Goal: Task Accomplishment & Management: Complete application form

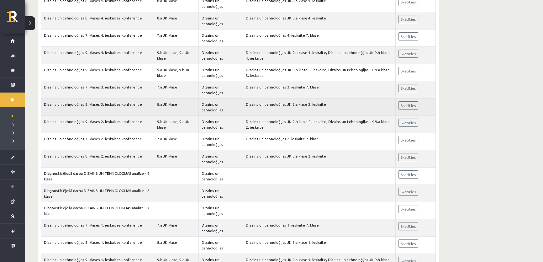
scroll to position [198, 0]
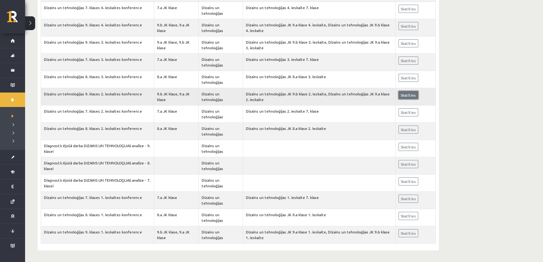
click at [402, 94] on link "Skatīties" at bounding box center [409, 95] width 20 height 8
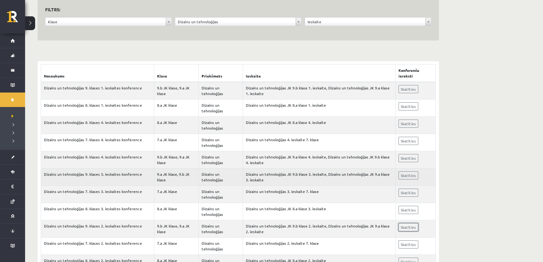
scroll to position [0, 0]
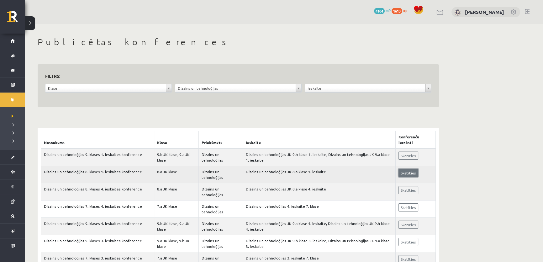
click at [412, 173] on link "Skatīties" at bounding box center [409, 173] width 20 height 8
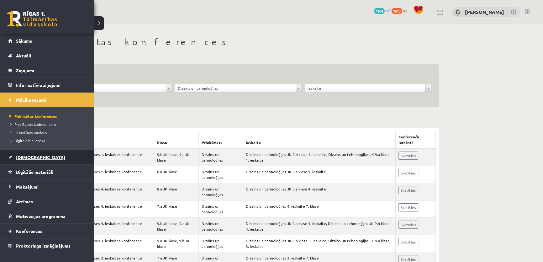
click at [37, 159] on link "[DEMOGRAPHIC_DATA]" at bounding box center [47, 157] width 78 height 14
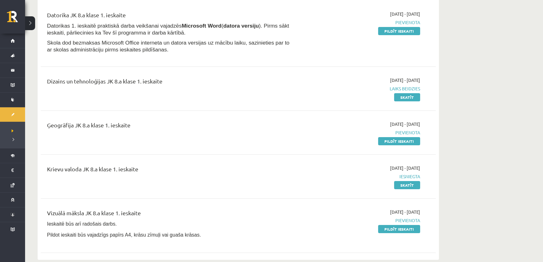
scroll to position [85, 0]
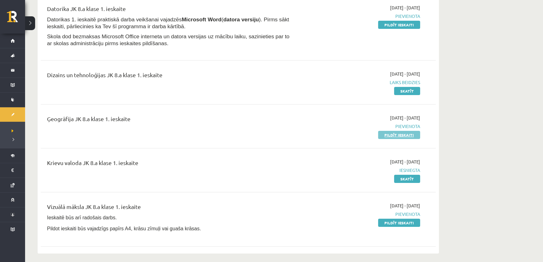
click at [400, 132] on link "Pildīt ieskaiti" at bounding box center [399, 135] width 42 height 8
click at [400, 91] on link "Skatīt" at bounding box center [407, 91] width 26 height 8
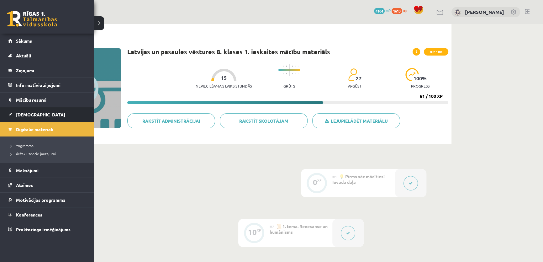
click at [36, 116] on link "[DEMOGRAPHIC_DATA]" at bounding box center [47, 114] width 78 height 14
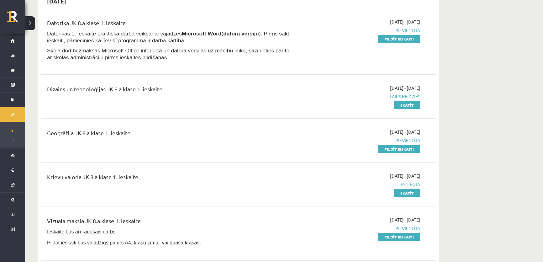
scroll to position [85, 0]
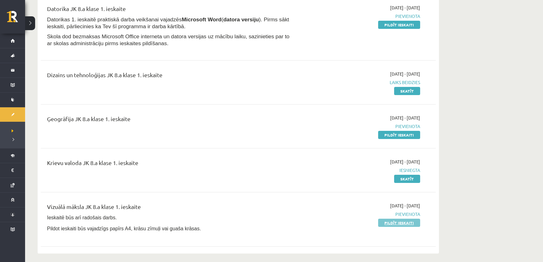
click at [389, 222] on link "Pildīt ieskaiti" at bounding box center [399, 223] width 42 height 8
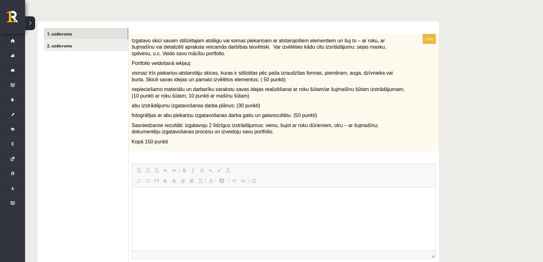
scroll to position [28, 0]
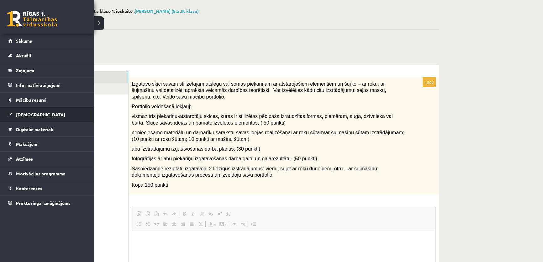
click at [31, 116] on span "[DEMOGRAPHIC_DATA]" at bounding box center [40, 115] width 49 height 6
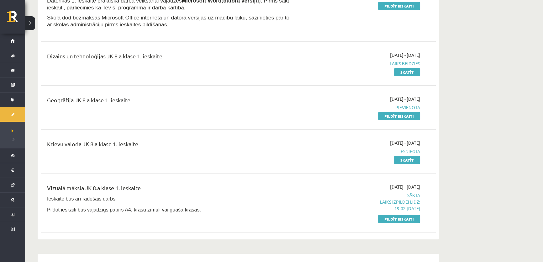
scroll to position [114, 0]
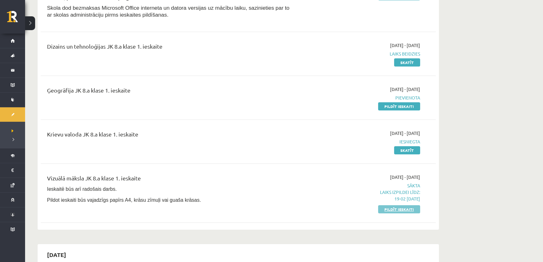
click at [400, 207] on link "Pildīt ieskaiti" at bounding box center [399, 209] width 42 height 8
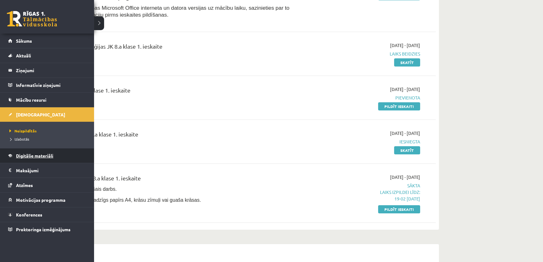
click at [34, 156] on span "Digitālie materiāli" at bounding box center [34, 156] width 37 height 6
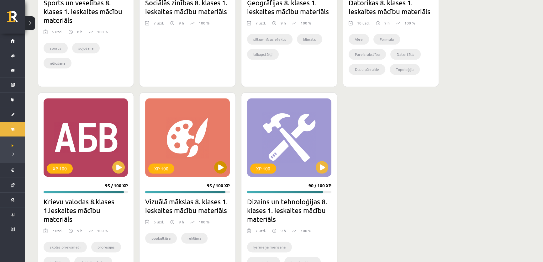
scroll to position [962, 0]
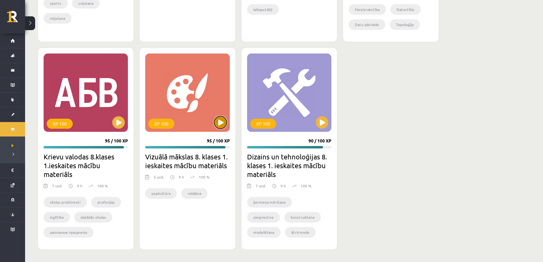
click at [218, 119] on button at bounding box center [220, 122] width 13 height 13
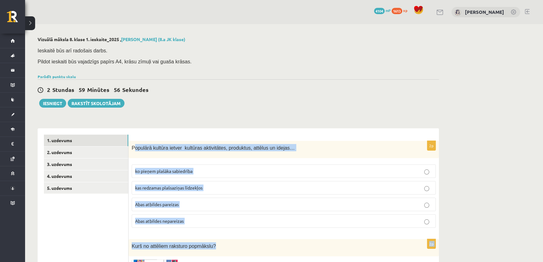
drag, startPoint x: 133, startPoint y: 147, endPoint x: 231, endPoint y: 220, distance: 121.9
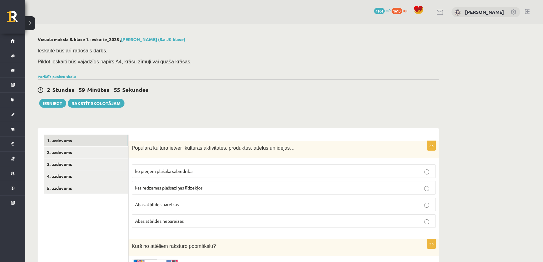
click at [129, 147] on div "Populārā kultūra ietver kultūras aktivitātes, produktus, attēlus un idejas…" at bounding box center [284, 149] width 310 height 17
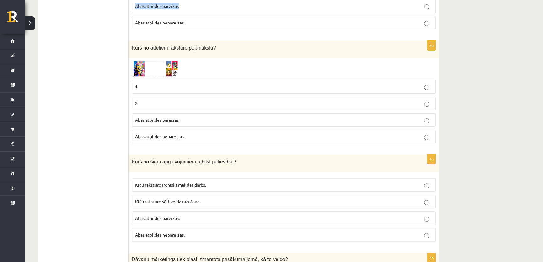
scroll to position [162, 0]
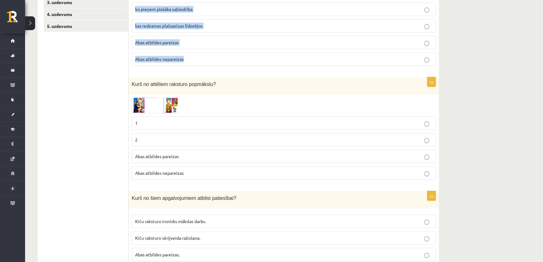
drag, startPoint x: 131, startPoint y: 147, endPoint x: 317, endPoint y: 56, distance: 207.1
click at [317, 56] on div "2p Populārā kultūra ietver kultūras aktivitātes, produktus, attēlus un idejas… …" at bounding box center [284, 25] width 310 height 92
copy div "Populārā kultūra ietver kultūras aktivitātes, produktus, attēlus un idejas… ko …"
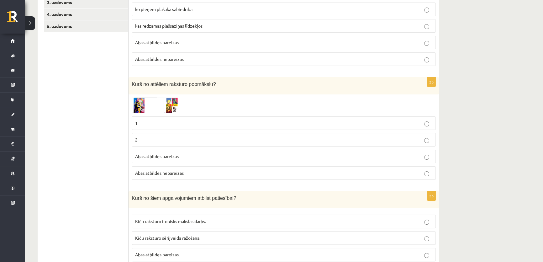
click at [174, 40] on span "Abas atbildes pareizas" at bounding box center [157, 43] width 44 height 6
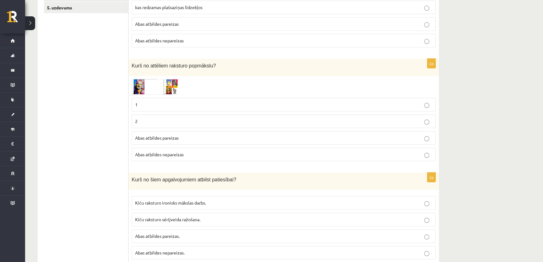
scroll to position [190, 0]
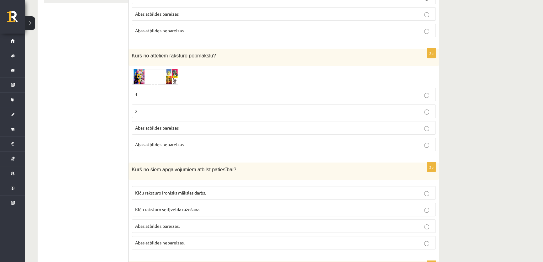
click at [169, 78] on img at bounding box center [155, 77] width 47 height 16
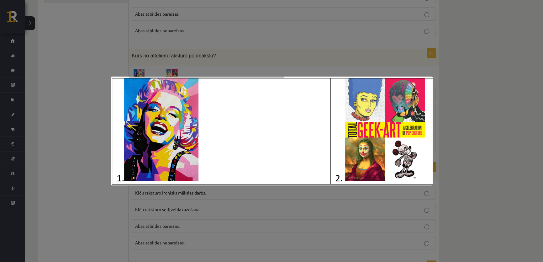
click at [57, 87] on div at bounding box center [271, 131] width 543 height 262
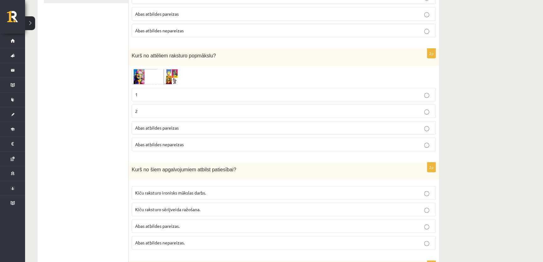
click at [136, 94] on span "1" at bounding box center [136, 95] width 3 height 6
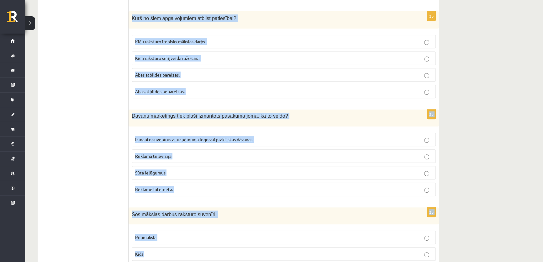
scroll to position [458, 0]
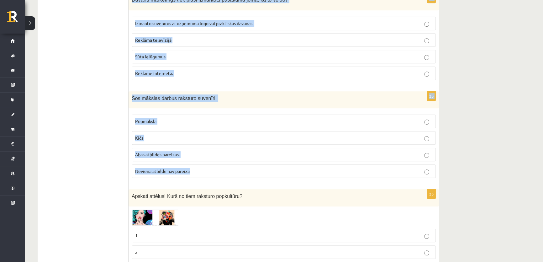
drag, startPoint x: 133, startPoint y: 81, endPoint x: 340, endPoint y: 171, distance: 225.7
copy form "Kurš no šiem apgalvojumiem atbilst patiesībai? Kiču raksturo ironisks mākslas d…"
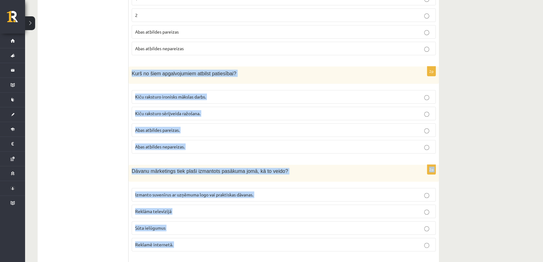
scroll to position [258, 0]
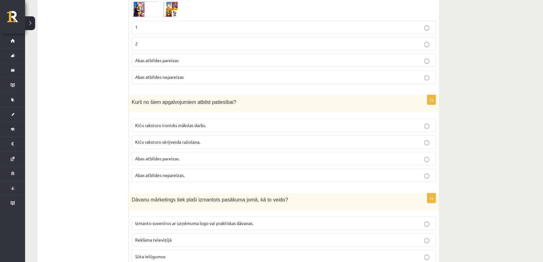
click at [186, 140] on span "Kiču raksturo sērijveida ražošana." at bounding box center [167, 142] width 65 height 6
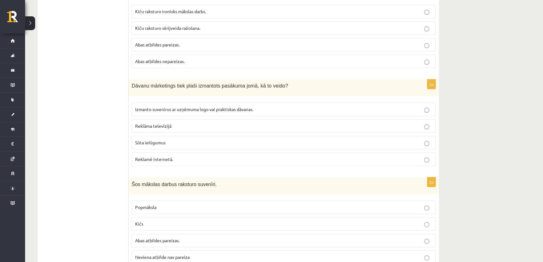
scroll to position [372, 0]
click at [153, 113] on label "Izmanto suvenīrus ar uzņēmuma logo vai praktiskas dāvanas." at bounding box center [284, 108] width 304 height 13
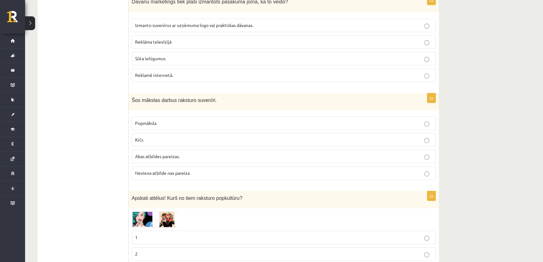
scroll to position [458, 0]
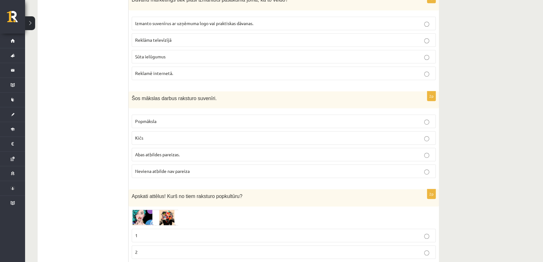
click at [139, 136] on span "Kičs" at bounding box center [139, 138] width 8 height 6
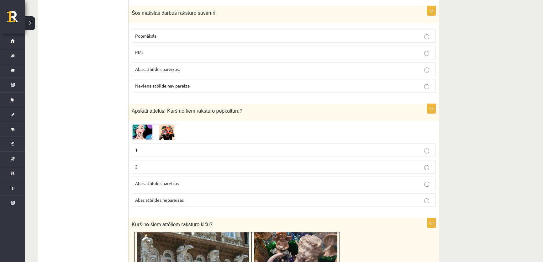
click at [162, 124] on img at bounding box center [155, 132] width 47 height 16
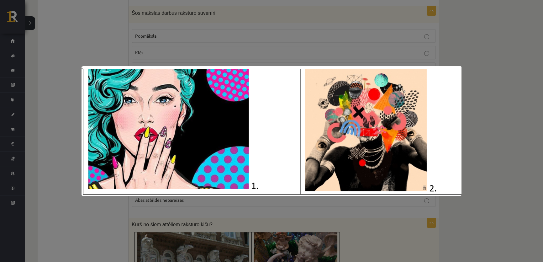
click at [113, 235] on div at bounding box center [271, 131] width 543 height 262
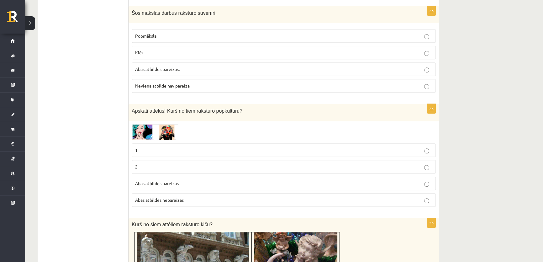
click at [168, 169] on label "2" at bounding box center [284, 166] width 304 height 13
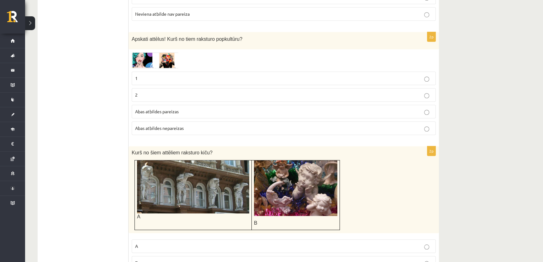
scroll to position [628, 0]
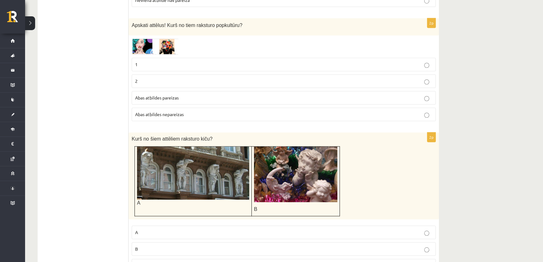
click at [177, 157] on img at bounding box center [193, 172] width 112 height 53
click at [183, 165] on img at bounding box center [193, 172] width 112 height 53
click at [193, 182] on img at bounding box center [193, 172] width 112 height 53
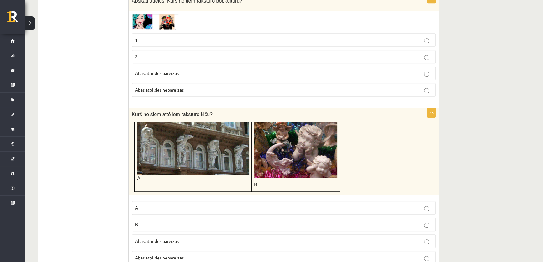
scroll to position [685, 0]
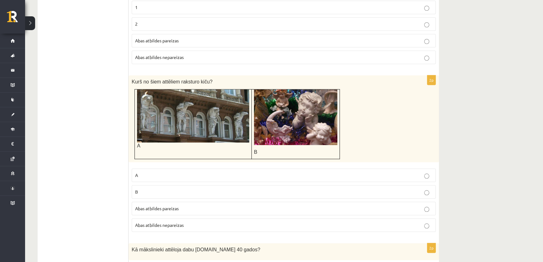
click at [144, 176] on p "A" at bounding box center [283, 175] width 297 height 7
click at [178, 210] on label "Abas atbildes pareizas" at bounding box center [284, 208] width 304 height 13
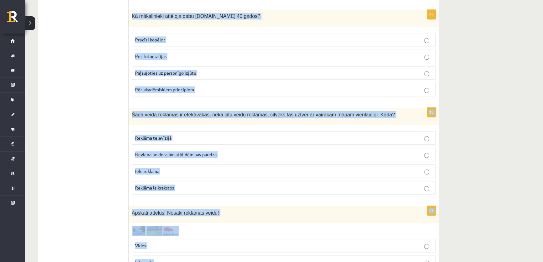
scroll to position [935, 0]
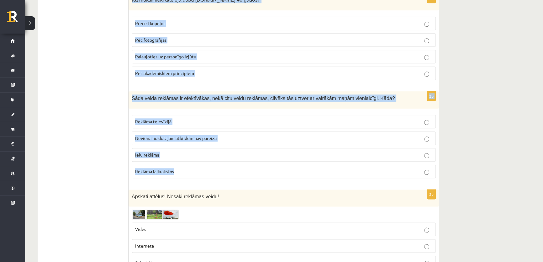
drag, startPoint x: 131, startPoint y: 103, endPoint x: 314, endPoint y: 174, distance: 195.3
copy form "Kā mākslinieki attēloja dabu 19.gs 40 gados? Precīzi kopējot Pēc fotografijas P…"
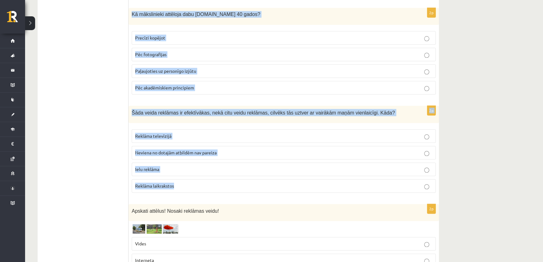
scroll to position [907, 0]
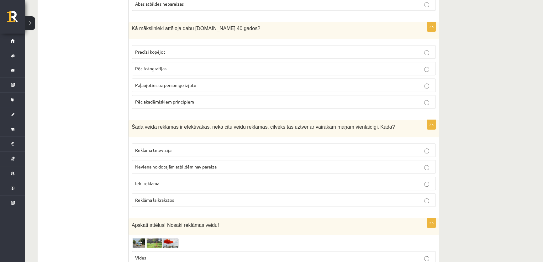
click at [82, 129] on ul "1. uzdevums 2. uzdevums 3. uzdevums 4. uzdevums 5. uzdevums" at bounding box center [86, 21] width 85 height 1587
click at [159, 83] on span "Paļaujoties uz personīgo izjūtu" at bounding box center [165, 85] width 61 height 6
click at [155, 147] on span "Reklāma televīzijā" at bounding box center [153, 150] width 36 height 6
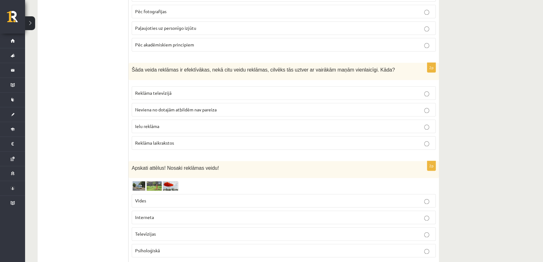
scroll to position [1021, 0]
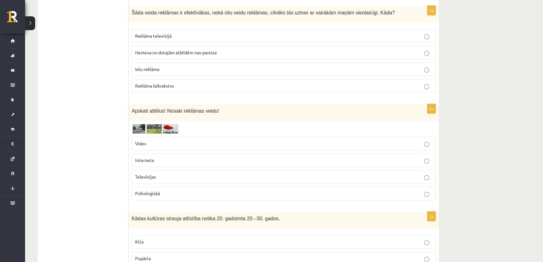
click at [158, 129] on img at bounding box center [155, 129] width 47 height 10
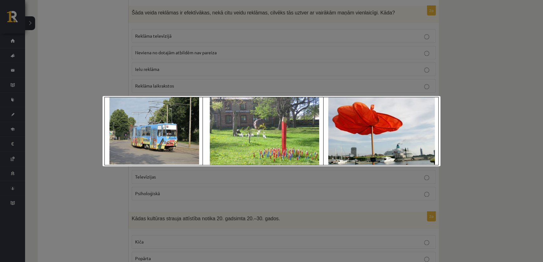
click at [62, 201] on div at bounding box center [271, 131] width 543 height 262
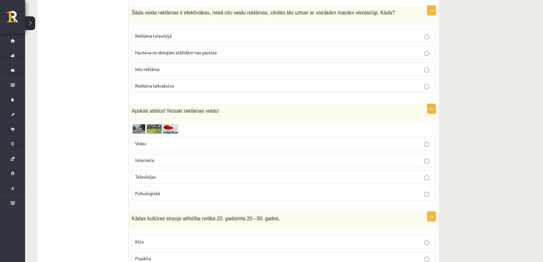
click at [146, 126] on img at bounding box center [155, 129] width 47 height 10
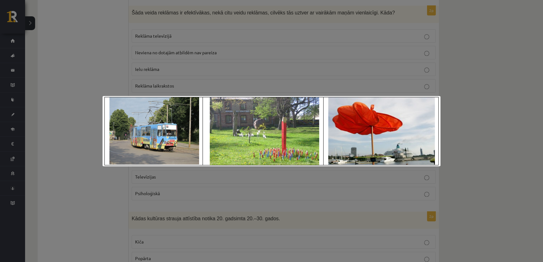
click at [64, 218] on div at bounding box center [271, 131] width 543 height 262
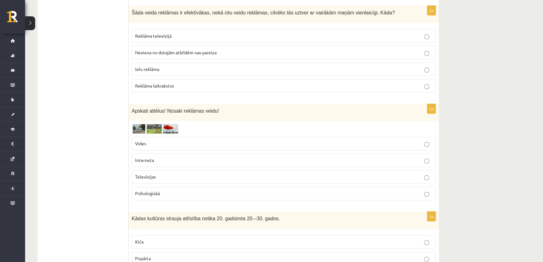
click at [149, 140] on p "Vides" at bounding box center [283, 143] width 297 height 7
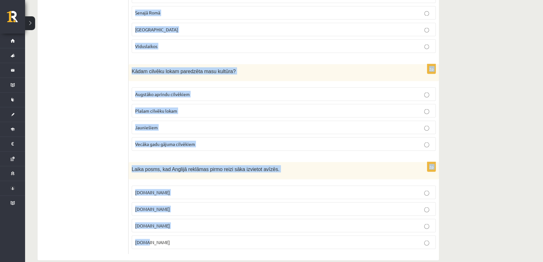
scroll to position [1474, 0]
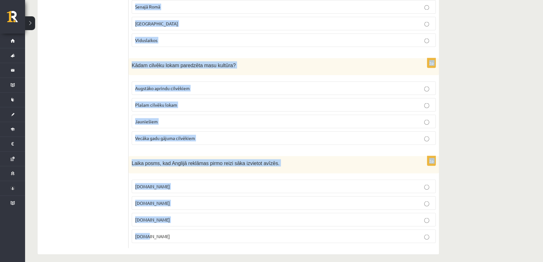
drag, startPoint x: 132, startPoint y: 129, endPoint x: 263, endPoint y: 273, distance: 194.4
copy form "Kādas kultūras strauja attīstība notika 20. gadsimta 20.–30. gados. Kiča Popārt…"
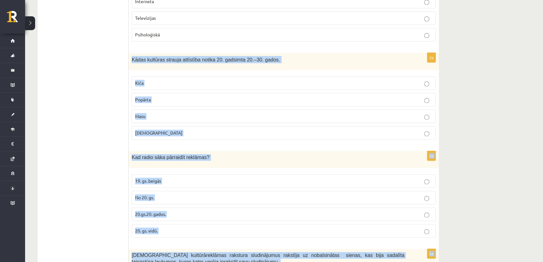
scroll to position [1132, 0]
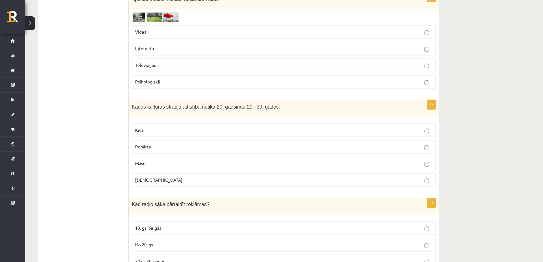
click at [137, 160] on p "Masu" at bounding box center [283, 163] width 297 height 7
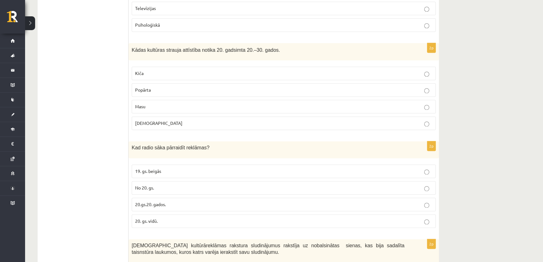
scroll to position [1189, 0]
click at [144, 201] on span "20.gs.20. gados." at bounding box center [150, 204] width 31 height 6
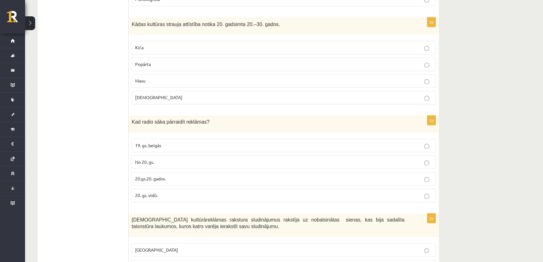
scroll to position [1246, 0]
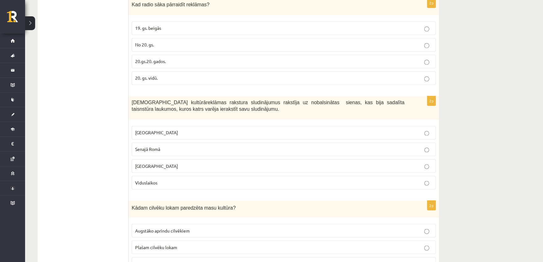
click at [144, 142] on label "Senajā Romā" at bounding box center [284, 148] width 304 height 13
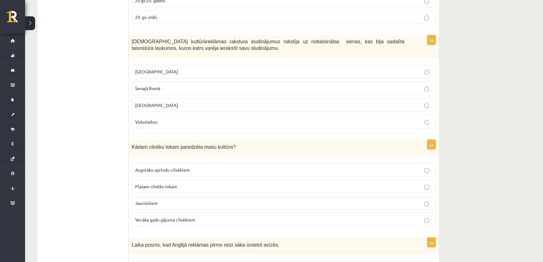
scroll to position [1417, 0]
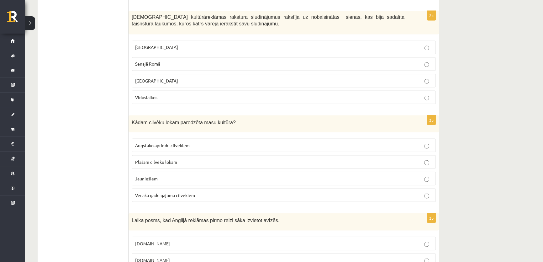
click at [147, 159] on span "Plašam cilvēku lokam" at bounding box center [156, 162] width 42 height 6
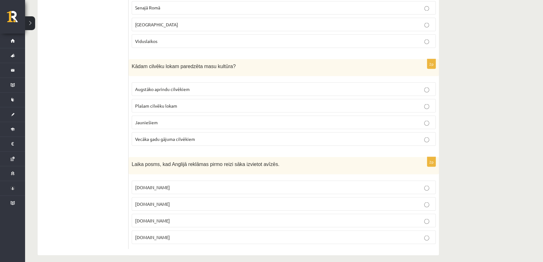
scroll to position [1474, 0]
click at [149, 216] on p "[DOMAIN_NAME]" at bounding box center [283, 219] width 297 height 7
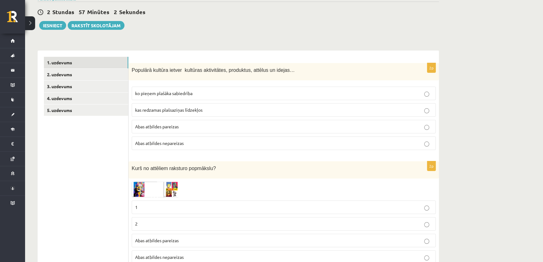
scroll to position [0, 0]
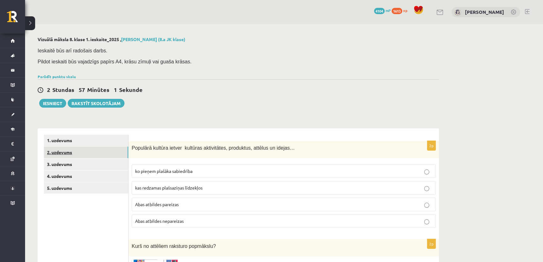
click at [61, 156] on link "2. uzdevums" at bounding box center [86, 152] width 84 height 12
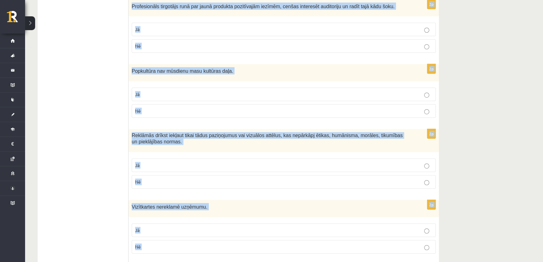
scroll to position [554, 0]
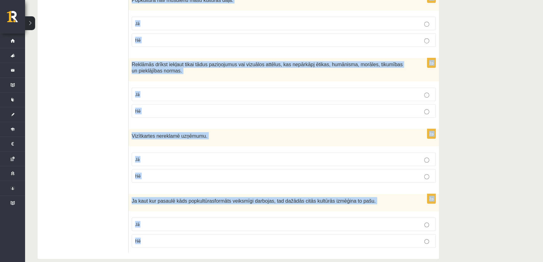
drag, startPoint x: 134, startPoint y: 135, endPoint x: 322, endPoint y: 273, distance: 233.5
copy form "Atzīmē vai apgalvojumi ir patiesi! 2p Reklāmdevēji arvien biežāk izmanto to, ka…"
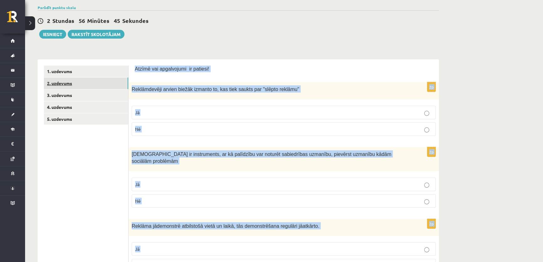
scroll to position [0, 0]
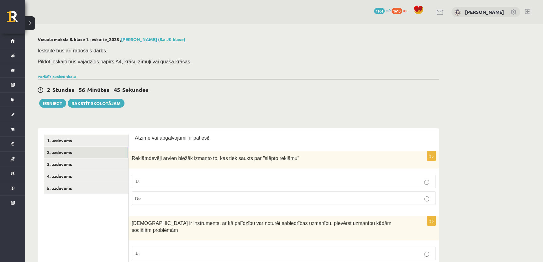
click at [149, 182] on p "Jā" at bounding box center [283, 181] width 297 height 7
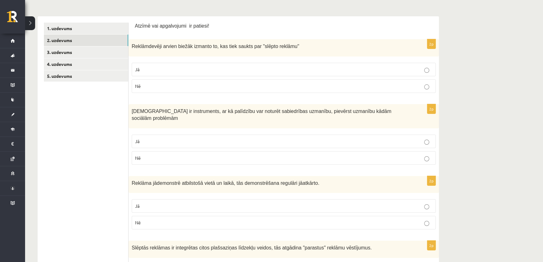
scroll to position [114, 0]
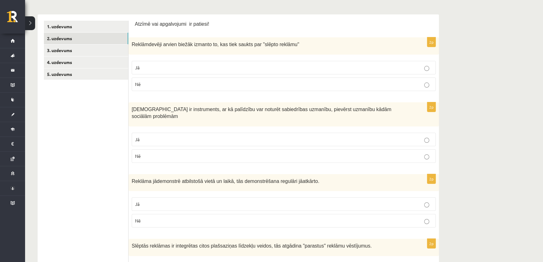
drag, startPoint x: 135, startPoint y: 133, endPoint x: 135, endPoint y: 151, distance: 18.8
click at [134, 133] on label "Jā" at bounding box center [284, 139] width 304 height 13
click at [141, 201] on p "Jā" at bounding box center [283, 204] width 297 height 7
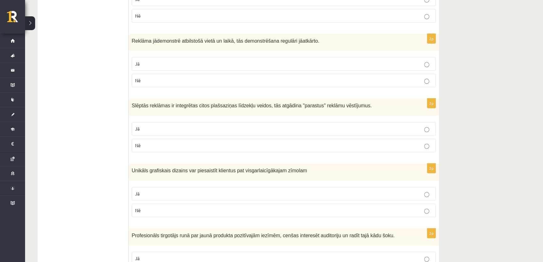
scroll to position [257, 0]
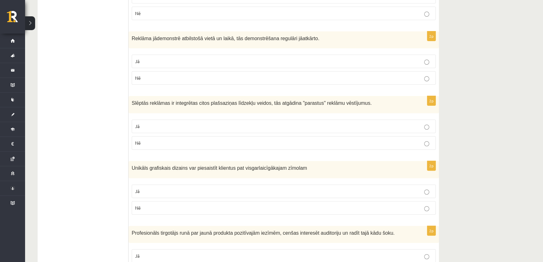
click at [141, 140] on p "Nē" at bounding box center [283, 143] width 297 height 7
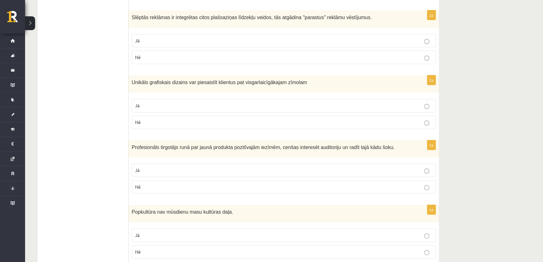
scroll to position [342, 0]
click at [147, 103] on p "Jā" at bounding box center [283, 106] width 297 height 7
click at [139, 167] on span "Jā" at bounding box center [137, 170] width 4 height 6
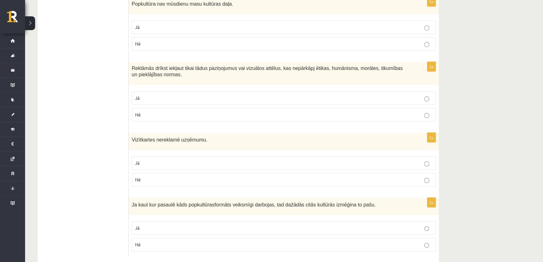
scroll to position [554, 0]
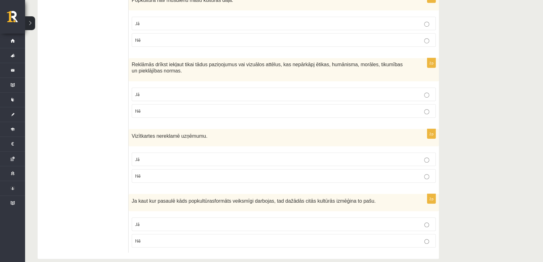
click at [147, 37] on p "Nē" at bounding box center [283, 40] width 297 height 7
click at [152, 91] on p "Jā" at bounding box center [283, 94] width 297 height 7
click at [140, 108] on span "Nē" at bounding box center [138, 111] width 6 height 6
click at [141, 89] on label "Jā" at bounding box center [284, 93] width 304 height 13
click at [149, 172] on p "Nē" at bounding box center [283, 175] width 297 height 7
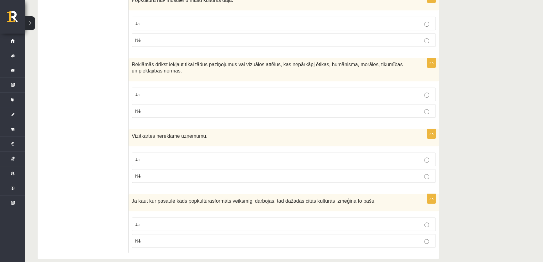
click at [140, 221] on p "Jā" at bounding box center [283, 224] width 297 height 7
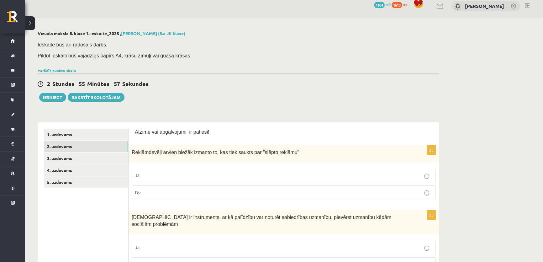
scroll to position [0, 0]
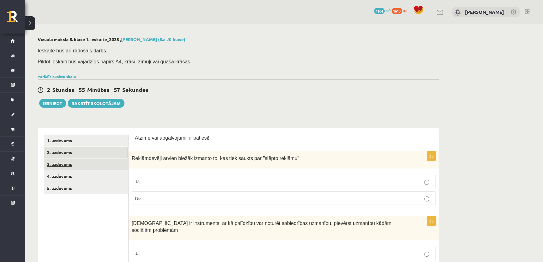
click at [84, 161] on link "3. uzdevums" at bounding box center [86, 164] width 84 height 12
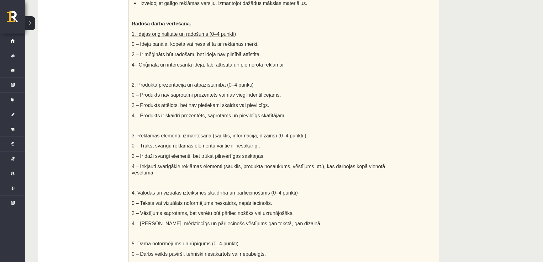
scroll to position [85, 0]
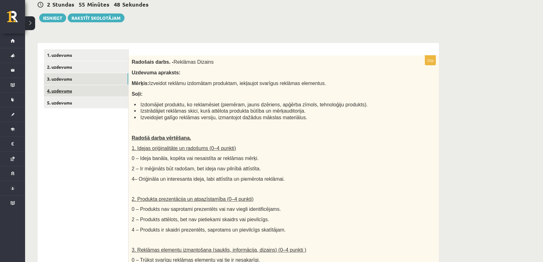
click at [70, 89] on link "4. uzdevums" at bounding box center [86, 91] width 84 height 12
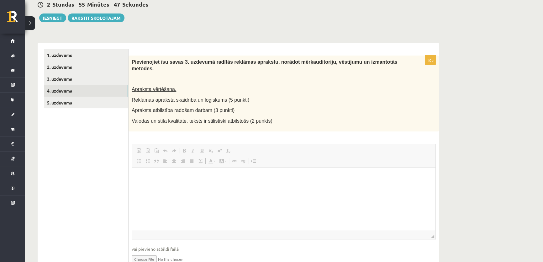
scroll to position [0, 0]
click at [75, 103] on link "5. uzdevums" at bounding box center [86, 103] width 84 height 12
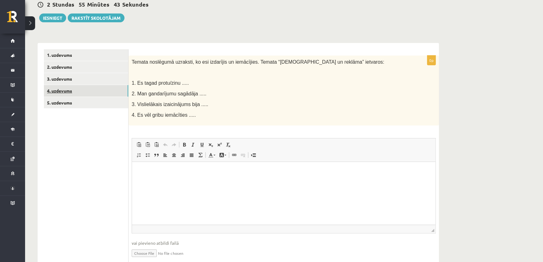
click at [76, 87] on link "4. uzdevums" at bounding box center [86, 91] width 84 height 12
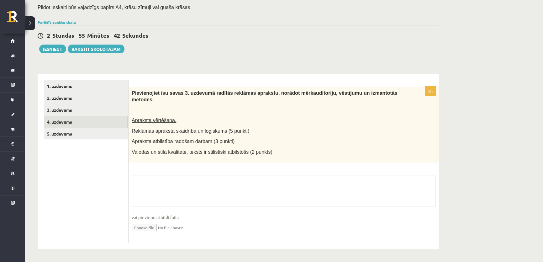
scroll to position [47, 0]
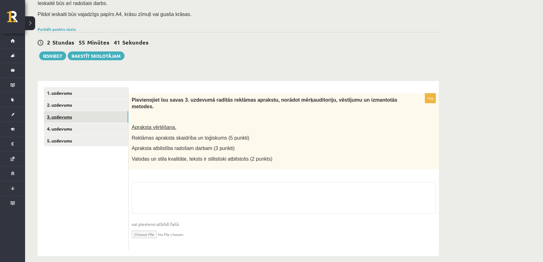
click at [80, 114] on link "3. uzdevums" at bounding box center [86, 117] width 84 height 12
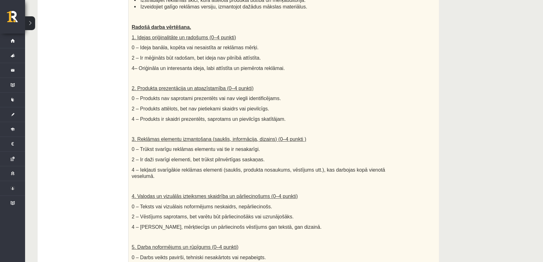
scroll to position [142, 0]
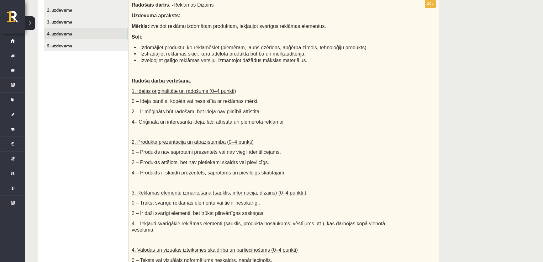
click at [66, 29] on link "4. uzdevums" at bounding box center [86, 34] width 84 height 12
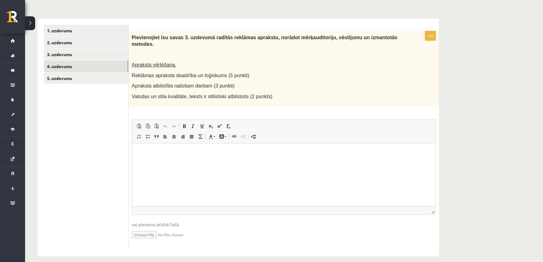
scroll to position [0, 0]
click at [69, 71] on link "4. uzdevums" at bounding box center [86, 67] width 84 height 12
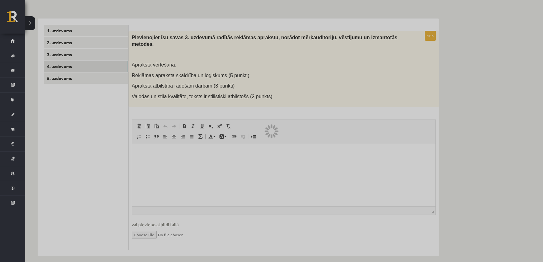
drag, startPoint x: 69, startPoint y: 71, endPoint x: 69, endPoint y: 80, distance: 8.8
click at [69, 80] on div "**********" at bounding box center [238, 134] width 401 height 244
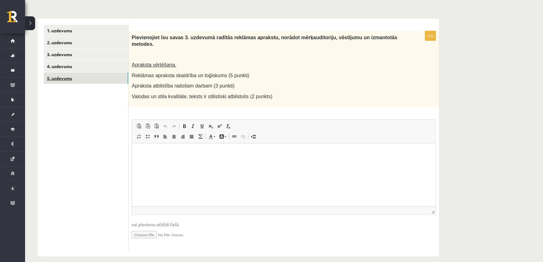
click at [71, 78] on link "5. uzdevums" at bounding box center [86, 78] width 84 height 12
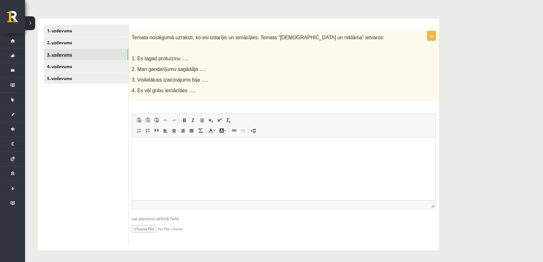
click at [85, 55] on link "3. uzdevums" at bounding box center [86, 55] width 84 height 12
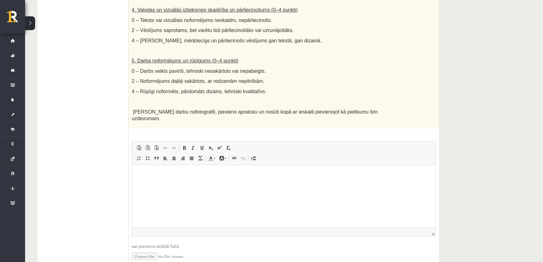
scroll to position [397, 0]
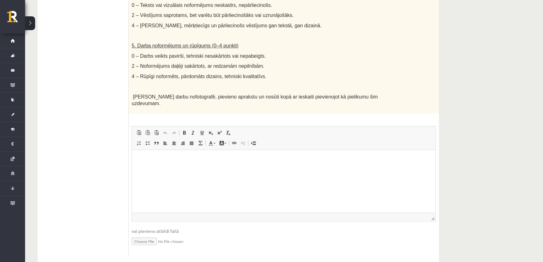
click at [150, 234] on input "file" at bounding box center [284, 240] width 304 height 13
type input "**********"
click at [198, 169] on html at bounding box center [284, 159] width 304 height 19
click at [180, 159] on p "**********" at bounding box center [283, 159] width 291 height 7
click at [187, 158] on p "**********" at bounding box center [283, 159] width 291 height 7
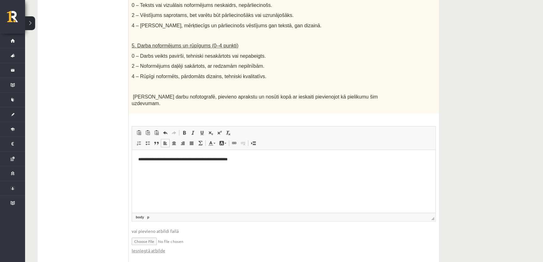
click at [187, 158] on p "**********" at bounding box center [283, 159] width 291 height 7
click at [181, 160] on p "**********" at bounding box center [283, 159] width 291 height 7
click at [239, 159] on p "**********" at bounding box center [283, 159] width 291 height 7
click at [265, 155] on html "**********" at bounding box center [284, 164] width 304 height 29
click at [238, 159] on p "**********" at bounding box center [283, 159] width 291 height 7
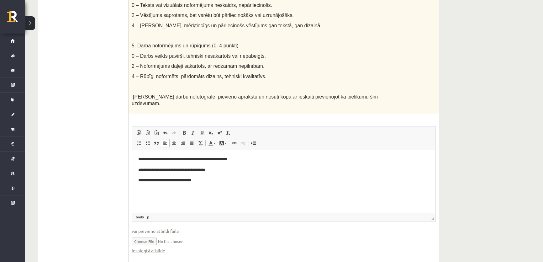
click at [140, 170] on p "**********" at bounding box center [283, 170] width 291 height 7
click at [248, 164] on body "**********" at bounding box center [283, 170] width 291 height 28
click at [251, 164] on body "**********" at bounding box center [283, 170] width 291 height 28
click at [251, 162] on body "**********" at bounding box center [283, 170] width 291 height 28
click at [256, 156] on html "**********" at bounding box center [284, 170] width 304 height 40
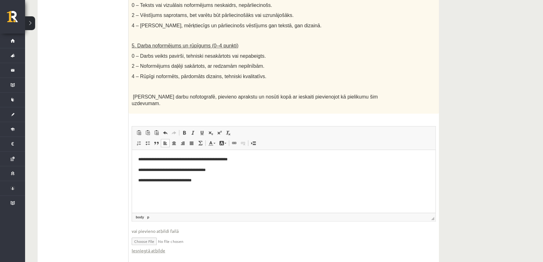
click at [181, 168] on p "**********" at bounding box center [283, 170] width 291 height 7
click at [168, 168] on p "**********" at bounding box center [283, 170] width 291 height 7
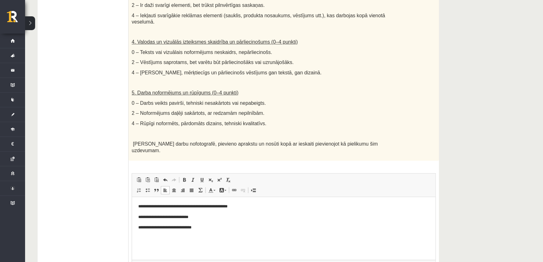
scroll to position [340, 0]
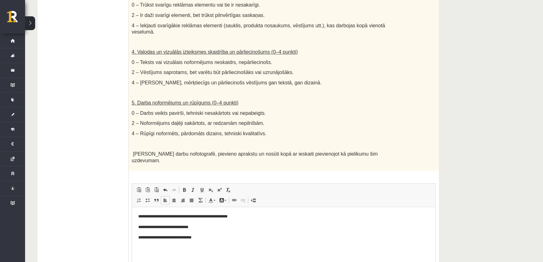
click at [210, 244] on html "**********" at bounding box center [284, 227] width 304 height 40
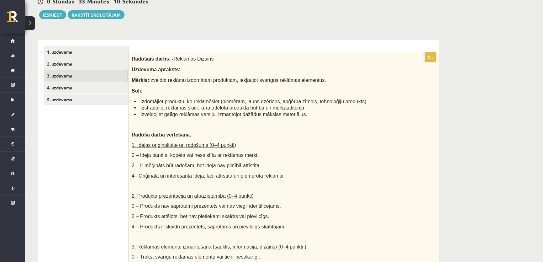
scroll to position [27, 0]
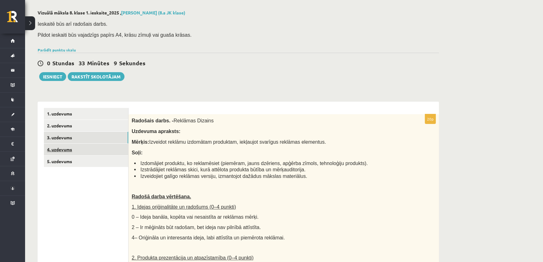
click at [59, 150] on link "4. uzdevums" at bounding box center [86, 150] width 84 height 12
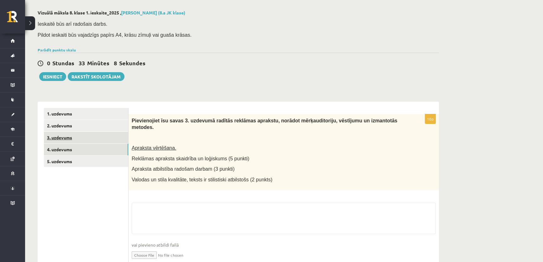
click at [83, 134] on link "3. uzdevums" at bounding box center [86, 138] width 84 height 12
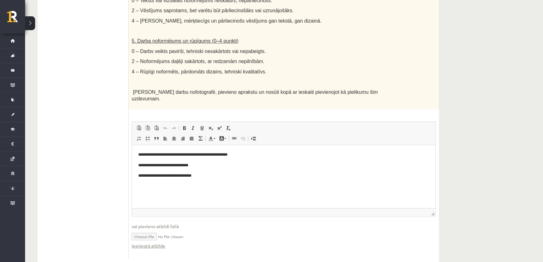
scroll to position [404, 0]
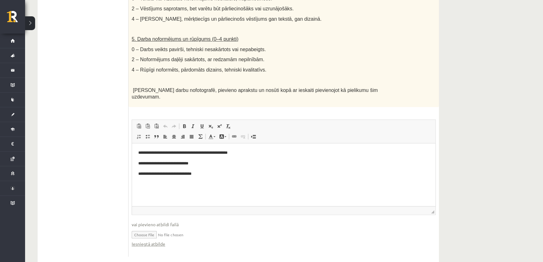
click at [147, 228] on input "file" at bounding box center [284, 234] width 304 height 13
type input "**********"
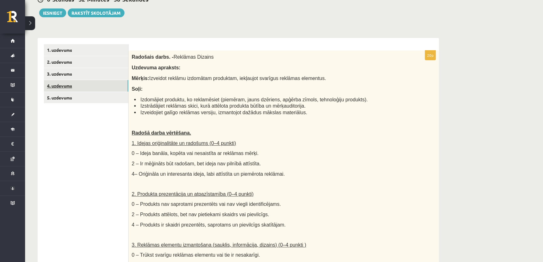
click at [70, 85] on link "4. uzdevums" at bounding box center [86, 86] width 84 height 12
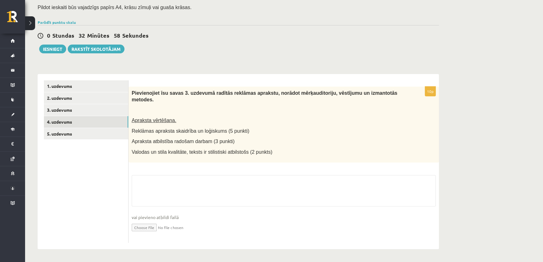
scroll to position [47, 0]
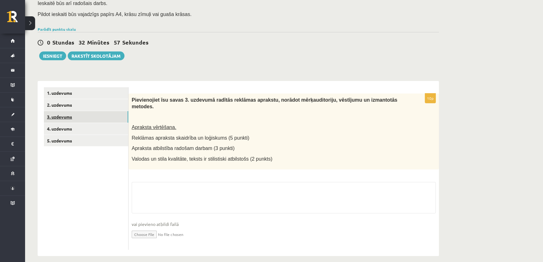
click at [72, 117] on link "3. uzdevums" at bounding box center [86, 117] width 84 height 12
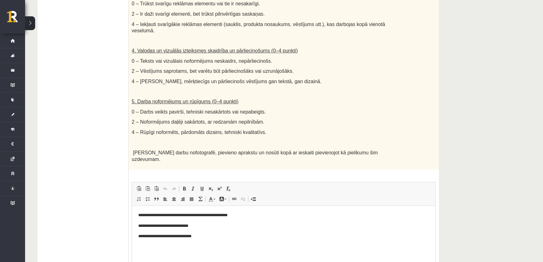
scroll to position [404, 0]
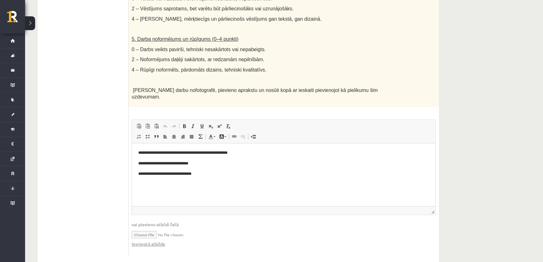
click at [150, 228] on input "file" at bounding box center [284, 234] width 304 height 13
type input "**********"
click at [156, 241] on link "Iesniegtā atbilde" at bounding box center [149, 244] width 34 height 7
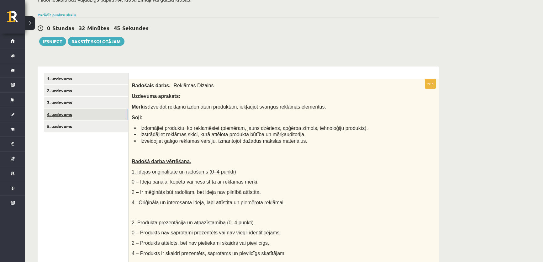
click at [78, 112] on link "4. uzdevums" at bounding box center [86, 114] width 84 height 12
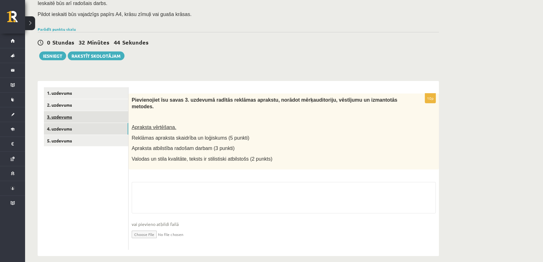
click at [76, 117] on link "3. uzdevums" at bounding box center [86, 117] width 84 height 12
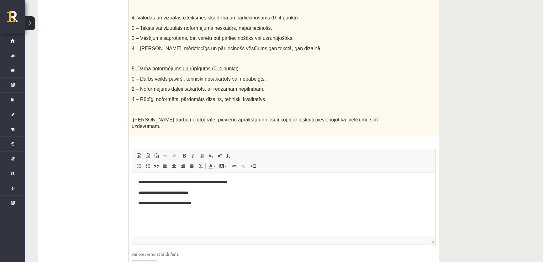
scroll to position [404, 0]
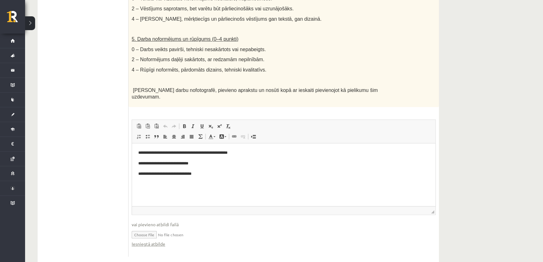
click at [154, 228] on input "file" at bounding box center [284, 234] width 304 height 13
type input "**********"
click at [160, 241] on link "Iesniegtā atbilde" at bounding box center [149, 244] width 34 height 7
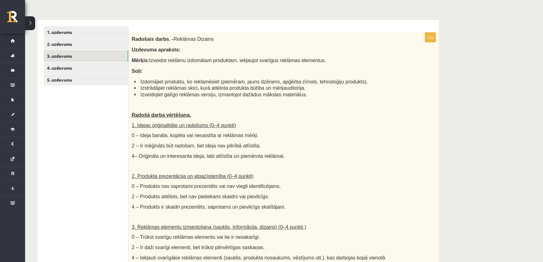
scroll to position [90, 0]
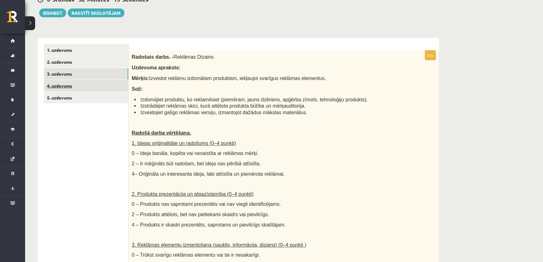
click at [72, 85] on link "4. uzdevums" at bounding box center [86, 86] width 84 height 12
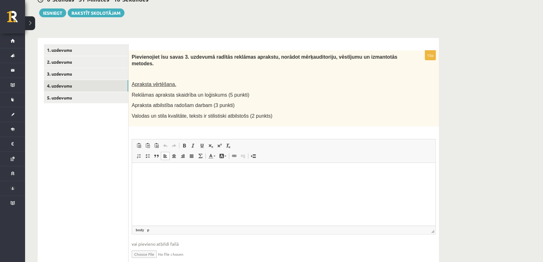
click at [158, 179] on html at bounding box center [284, 171] width 304 height 19
click at [257, 170] on p "**********" at bounding box center [283, 172] width 291 height 7
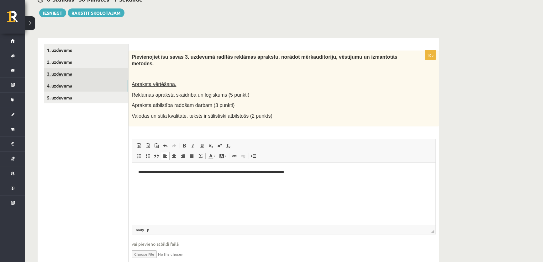
click at [78, 72] on link "3. uzdevums" at bounding box center [86, 74] width 84 height 12
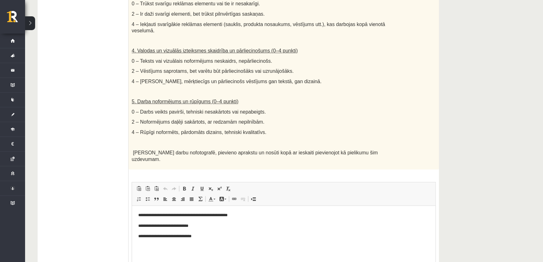
scroll to position [0, 0]
click at [147, 225] on p "**********" at bounding box center [283, 226] width 291 height 7
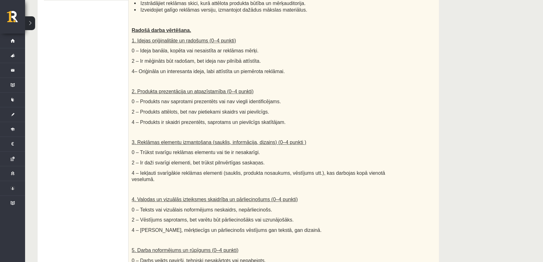
scroll to position [142, 0]
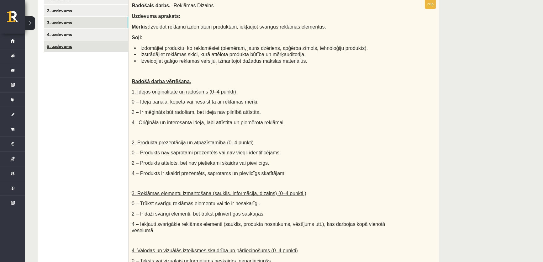
click at [77, 43] on link "5. uzdevums" at bounding box center [86, 46] width 84 height 12
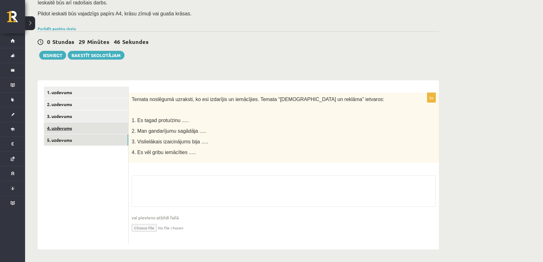
click at [68, 130] on link "4. uzdevums" at bounding box center [86, 128] width 84 height 12
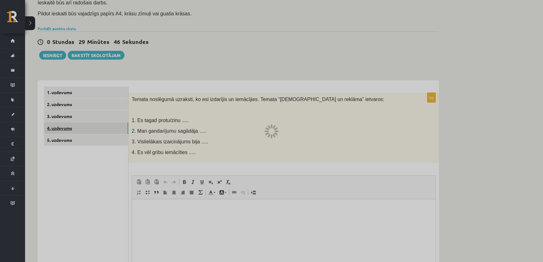
scroll to position [0, 0]
click at [77, 127] on div at bounding box center [271, 131] width 543 height 262
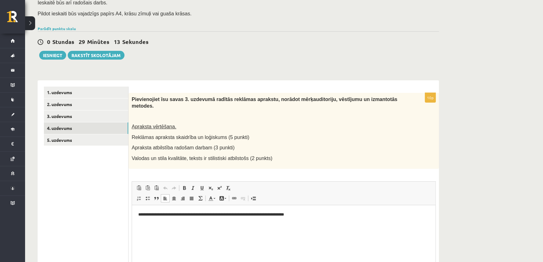
click at [315, 210] on html "**********" at bounding box center [284, 214] width 304 height 19
click at [82, 140] on link "5. uzdevums" at bounding box center [86, 140] width 84 height 12
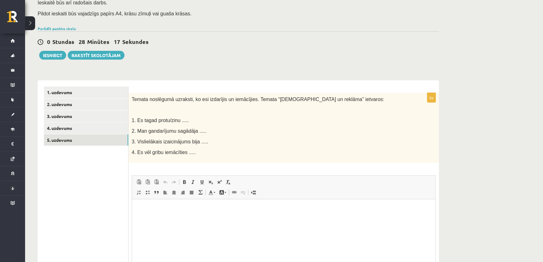
scroll to position [77, 0]
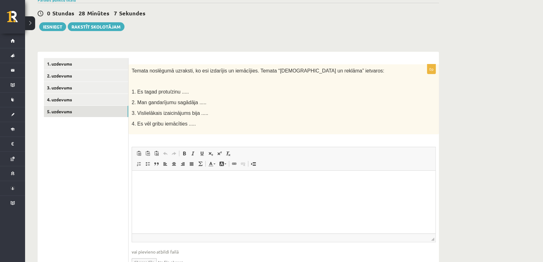
click at [181, 190] on html at bounding box center [284, 180] width 304 height 19
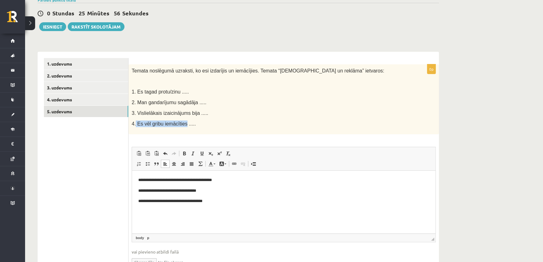
drag, startPoint x: 135, startPoint y: 122, endPoint x: 182, endPoint y: 124, distance: 46.7
click at [182, 124] on span "4. Es vēl gribu iemācīties ....." at bounding box center [164, 123] width 64 height 5
copy span "Es vēl gribu iemācīties"
click at [222, 200] on p "**********" at bounding box center [283, 201] width 291 height 7
click at [164, 210] on p "Bagātinātā teksta redaktors, wiswyg-editor-user-answer-47433949203740" at bounding box center [283, 212] width 291 height 7
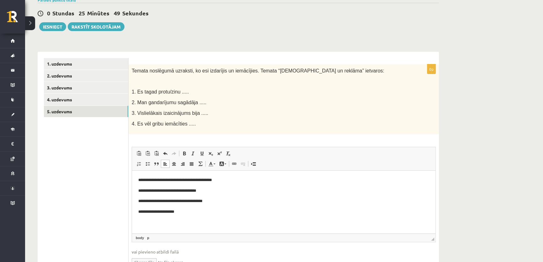
click at [223, 117] on div "Temata noslēgumā uzraksti, ko esi izdarījis un iemācījies. Temata “Popkultūra u…" at bounding box center [284, 99] width 310 height 70
drag, startPoint x: 188, startPoint y: 211, endPoint x: 186, endPoint y: 215, distance: 5.0
click at [186, 214] on p "**********" at bounding box center [283, 212] width 291 height 7
drag, startPoint x: 138, startPoint y: 199, endPoint x: 183, endPoint y: 201, distance: 44.6
click at [183, 201] on html "**********" at bounding box center [284, 196] width 304 height 51
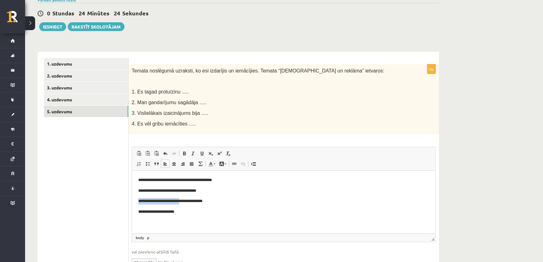
copy p "**********"
click at [107, 168] on ul "1. uzdevums 2. uzdevums 3. uzdevums 4. uzdevums 5. uzdevums" at bounding box center [86, 167] width 85 height 219
click at [107, 173] on ul "1. uzdevums 2. uzdevums 3. uzdevums 4. uzdevums 5. uzdevums" at bounding box center [86, 167] width 85 height 219
drag, startPoint x: 107, startPoint y: 172, endPoint x: 123, endPoint y: 180, distance: 18.4
click at [108, 172] on ul "1. uzdevums 2. uzdevums 3. uzdevums 4. uzdevums 5. uzdevums" at bounding box center [86, 167] width 85 height 219
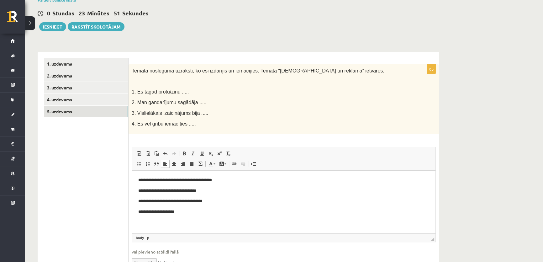
click at [277, 188] on body "**********" at bounding box center [283, 196] width 291 height 38
click at [190, 213] on p "**********" at bounding box center [283, 212] width 291 height 7
click at [102, 89] on link "3. uzdevums" at bounding box center [86, 88] width 84 height 12
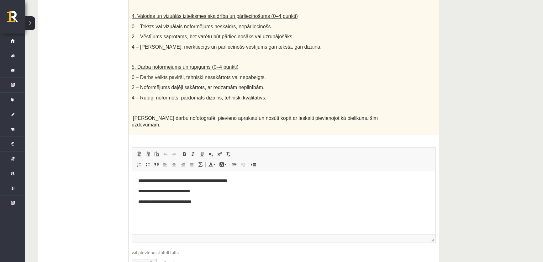
scroll to position [404, 0]
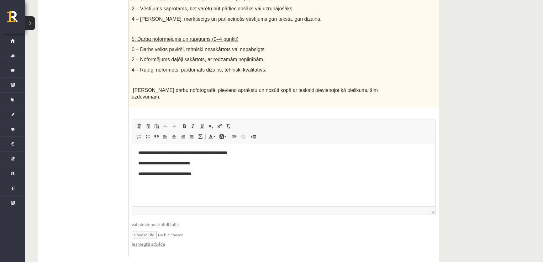
click at [150, 228] on input "file" at bounding box center [284, 234] width 304 height 13
type input "**********"
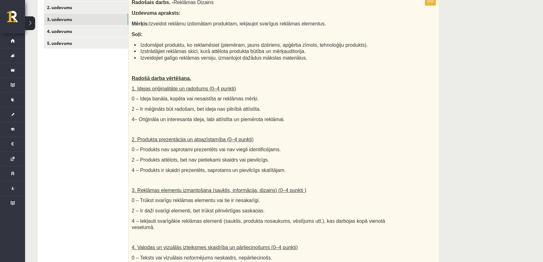
scroll to position [90, 0]
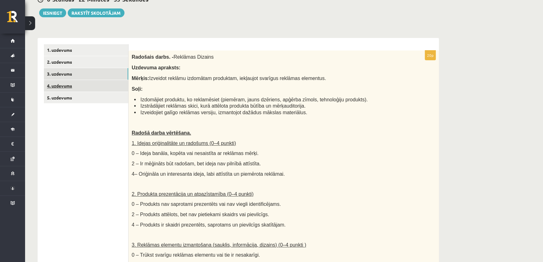
click at [76, 87] on link "4. uzdevums" at bounding box center [86, 86] width 84 height 12
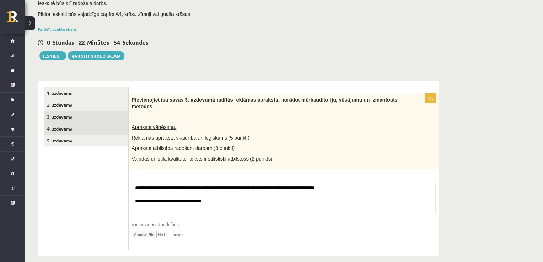
click at [75, 116] on link "3. uzdevums" at bounding box center [86, 117] width 84 height 12
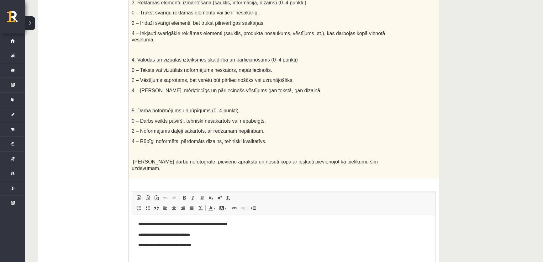
scroll to position [404, 0]
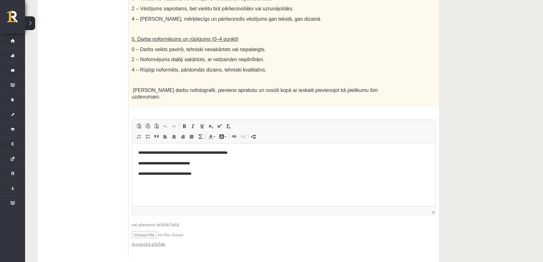
click at [149, 228] on input "file" at bounding box center [284, 234] width 304 height 13
type input "**********"
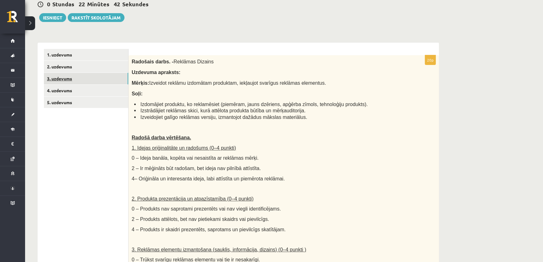
scroll to position [33, 0]
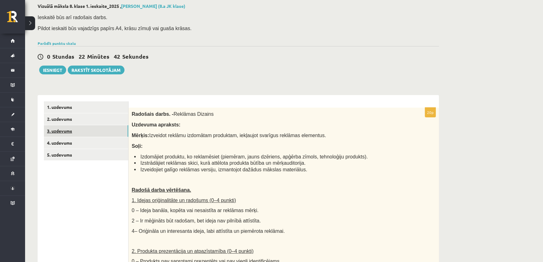
click at [69, 132] on link "3. uzdevums" at bounding box center [86, 131] width 84 height 12
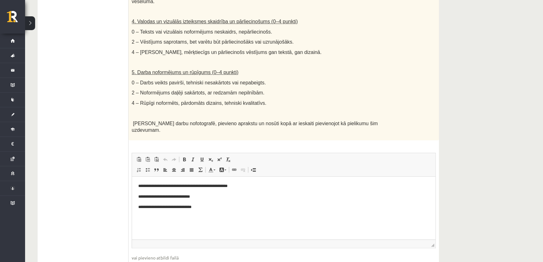
scroll to position [404, 0]
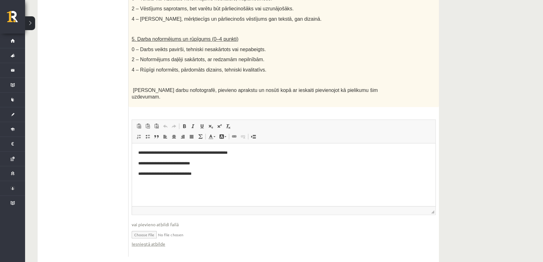
click at [153, 228] on input "file" at bounding box center [284, 234] width 304 height 13
type input "**********"
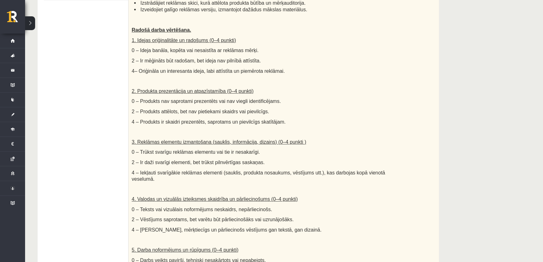
scroll to position [119, 0]
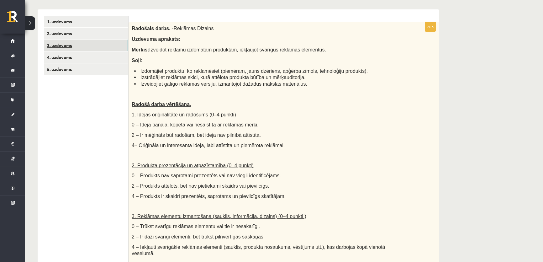
click at [72, 49] on link "3. uzdevums" at bounding box center [86, 46] width 84 height 12
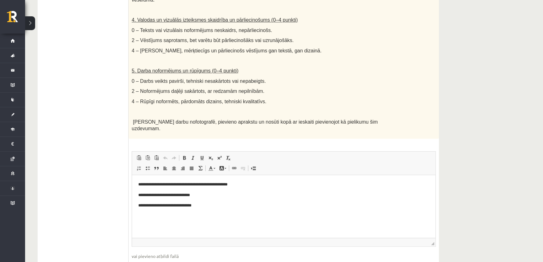
scroll to position [404, 0]
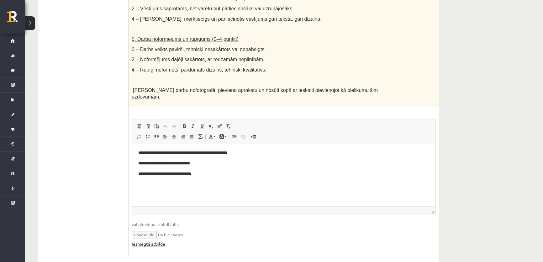
click at [149, 241] on link "Iesniegtā atbilde" at bounding box center [149, 244] width 34 height 7
click at [152, 228] on input "file" at bounding box center [284, 234] width 304 height 13
type input "**********"
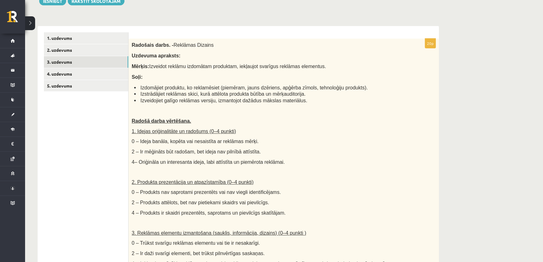
scroll to position [62, 0]
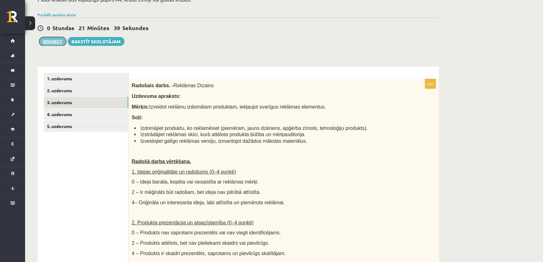
click at [54, 40] on button "Iesniegt" at bounding box center [52, 41] width 27 height 9
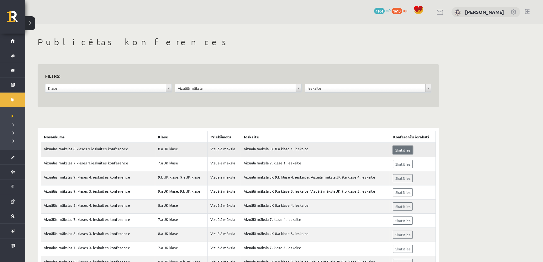
click at [410, 149] on link "Skatīties" at bounding box center [403, 150] width 20 height 8
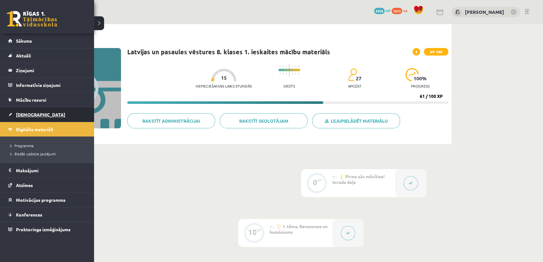
click at [19, 115] on span "[DEMOGRAPHIC_DATA]" at bounding box center [40, 115] width 49 height 6
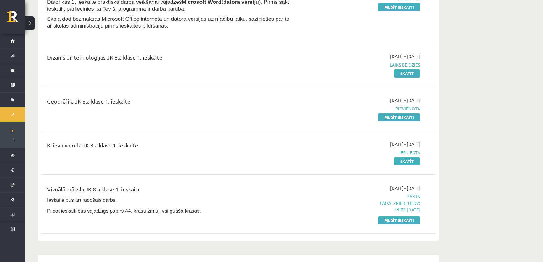
scroll to position [114, 0]
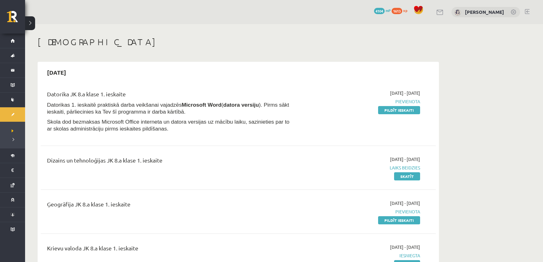
scroll to position [114, 0]
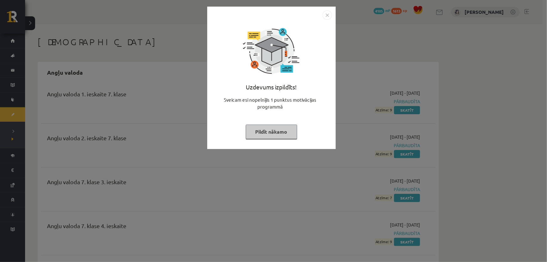
click at [279, 137] on button "Pildīt nākamo" at bounding box center [271, 131] width 51 height 14
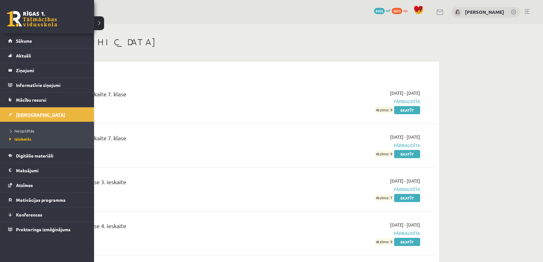
click at [36, 113] on link "[DEMOGRAPHIC_DATA]" at bounding box center [47, 114] width 78 height 14
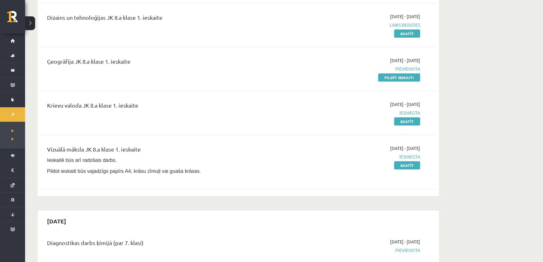
scroll to position [142, 0]
click at [406, 166] on link "Skatīt" at bounding box center [407, 165] width 26 height 8
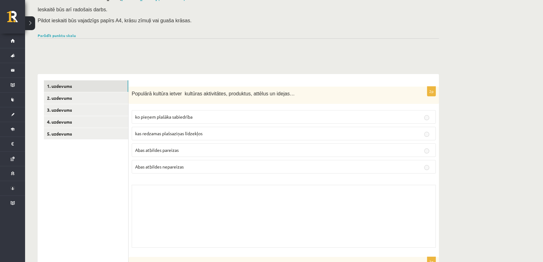
scroll to position [85, 0]
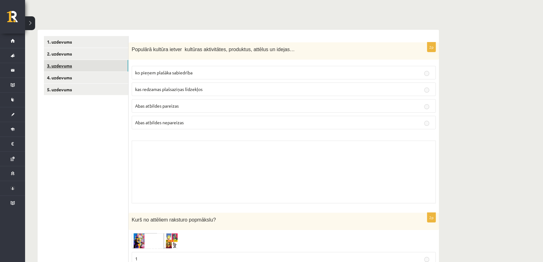
click at [62, 65] on link "3. uzdevums" at bounding box center [86, 66] width 84 height 12
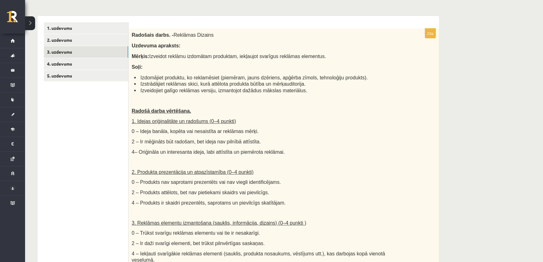
scroll to position [58, 0]
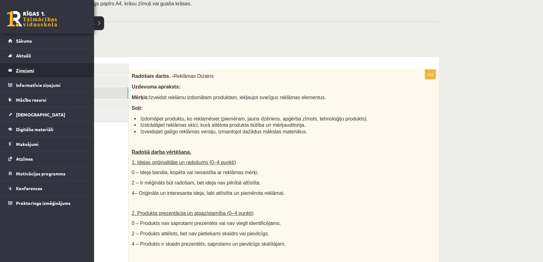
click at [19, 67] on legend "Ziņojumi 0" at bounding box center [51, 70] width 70 height 14
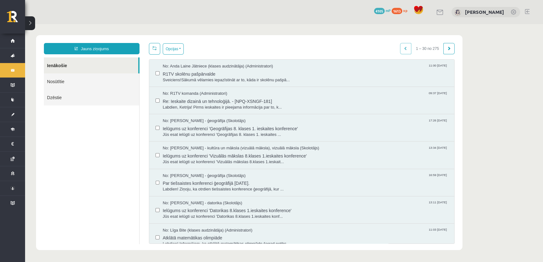
click at [63, 82] on link "Nosūtītie" at bounding box center [91, 81] width 95 height 16
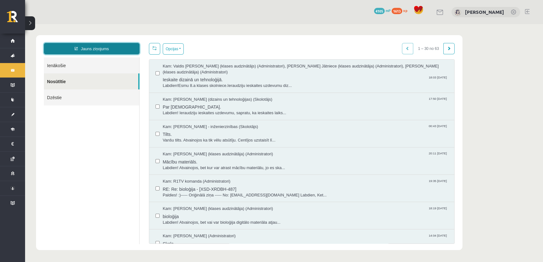
click at [90, 50] on link "Jauns ziņojums" at bounding box center [92, 48] width 96 height 11
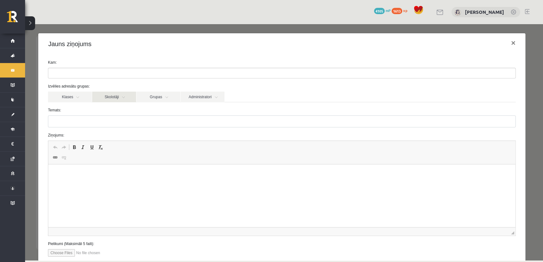
click at [103, 99] on link "Skolotāji" at bounding box center [114, 97] width 44 height 11
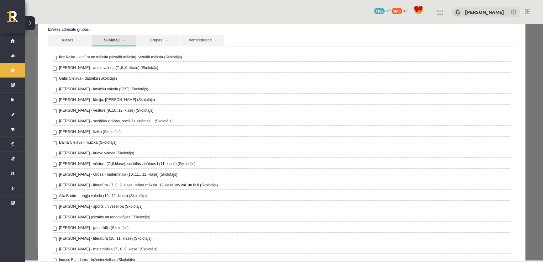
scroll to position [28, 0]
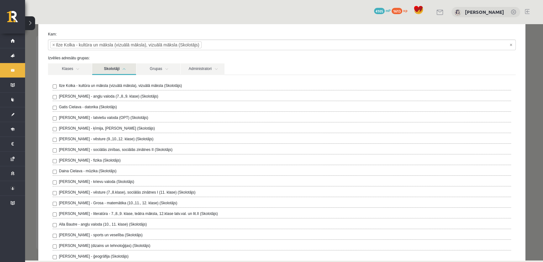
click at [129, 70] on link "Skolotāji" at bounding box center [114, 69] width 44 height 12
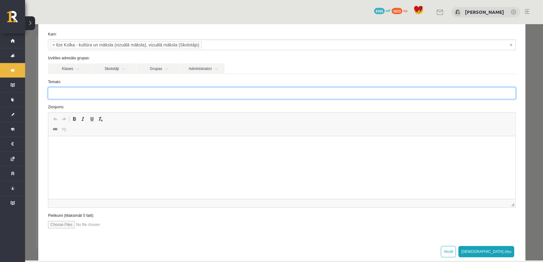
click at [92, 95] on input "Temats:" at bounding box center [282, 93] width 468 height 12
type input "**********"
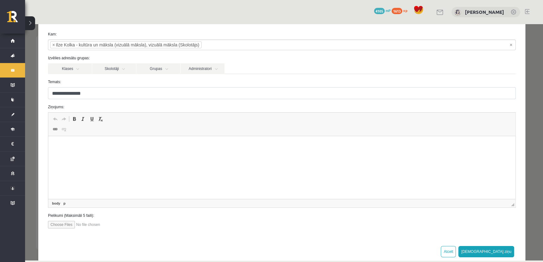
click at [87, 155] on html at bounding box center [281, 145] width 467 height 19
click at [72, 225] on input "file" at bounding box center [83, 225] width 71 height 8
type input "**********"
click at [495, 250] on button "[DEMOGRAPHIC_DATA] ziņu" at bounding box center [486, 251] width 56 height 11
click at [117, 155] on html at bounding box center [281, 145] width 467 height 19
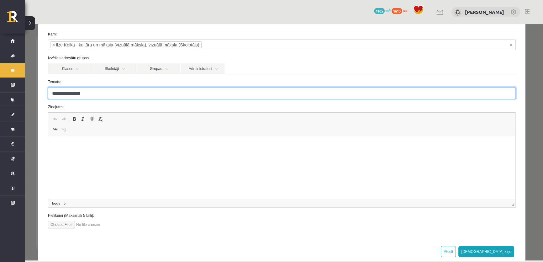
drag, startPoint x: 102, startPoint y: 94, endPoint x: 32, endPoint y: 98, distance: 69.5
click at [32, 98] on div "**********" at bounding box center [284, 142] width 518 height 236
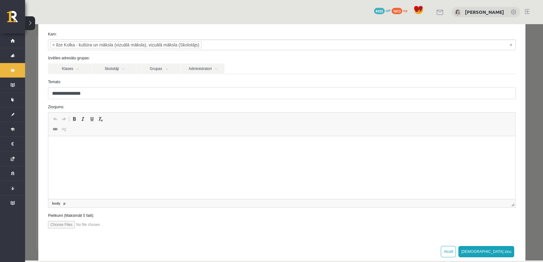
click at [85, 155] on html at bounding box center [281, 145] width 467 height 19
click at [501, 248] on button "[DEMOGRAPHIC_DATA] ziņu" at bounding box center [486, 251] width 56 height 11
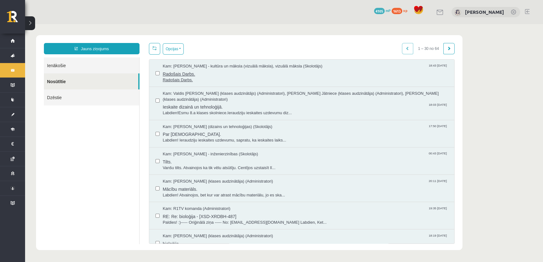
scroll to position [0, 0]
click at [223, 77] on span "Radošais Darbs." at bounding box center [305, 80] width 285 height 6
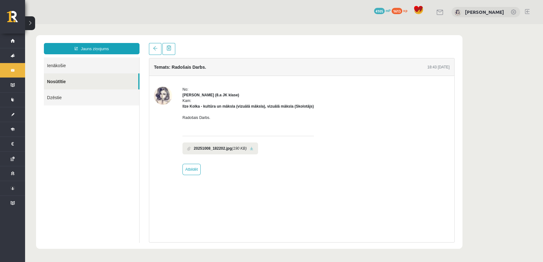
click at [241, 150] on icon "(190 KB)" at bounding box center [239, 149] width 15 height 6
click at [252, 148] on link at bounding box center [251, 148] width 3 height 4
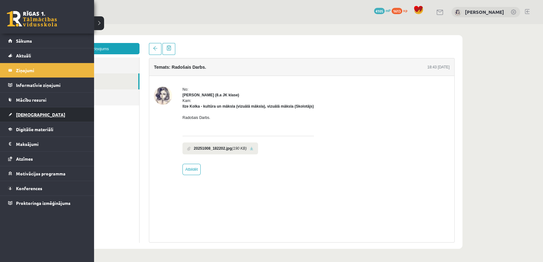
click at [31, 116] on span "[DEMOGRAPHIC_DATA]" at bounding box center [40, 115] width 49 height 6
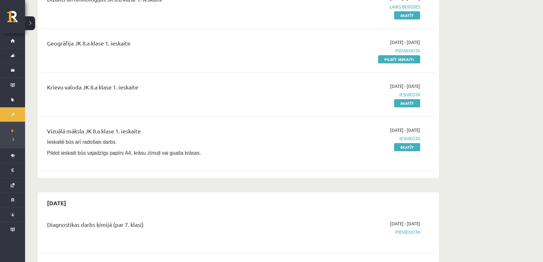
scroll to position [171, 0]
